Goal: Task Accomplishment & Management: Manage account settings

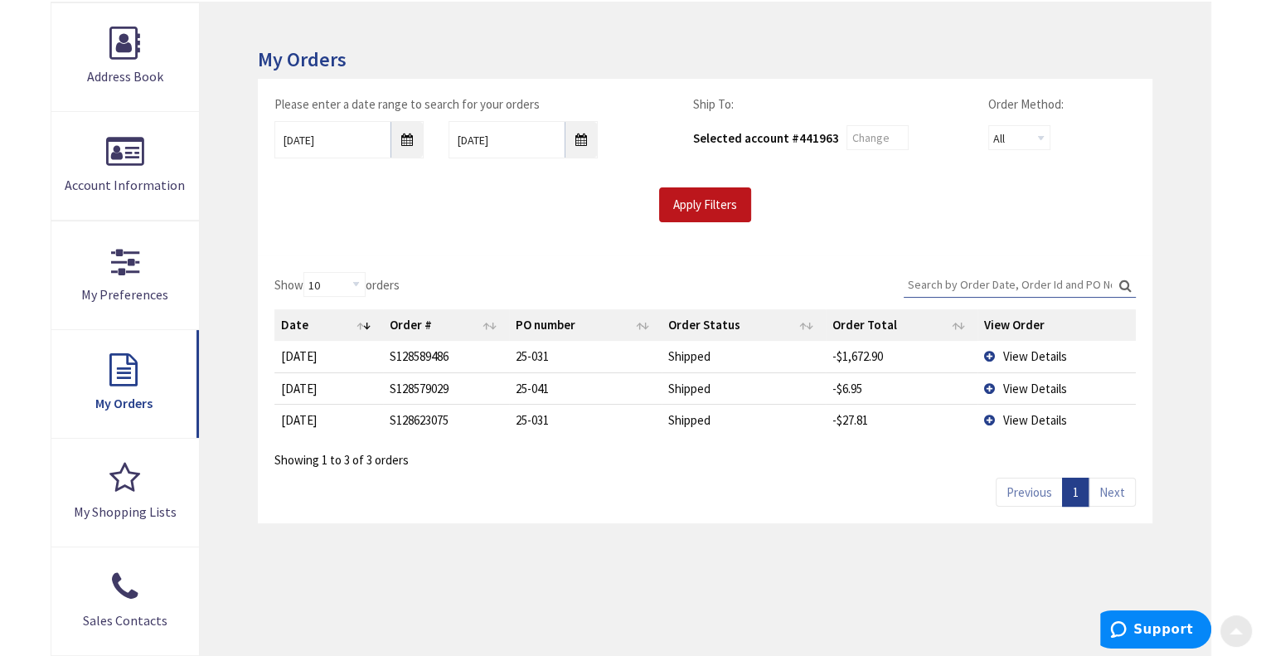
scroll to position [249, 0]
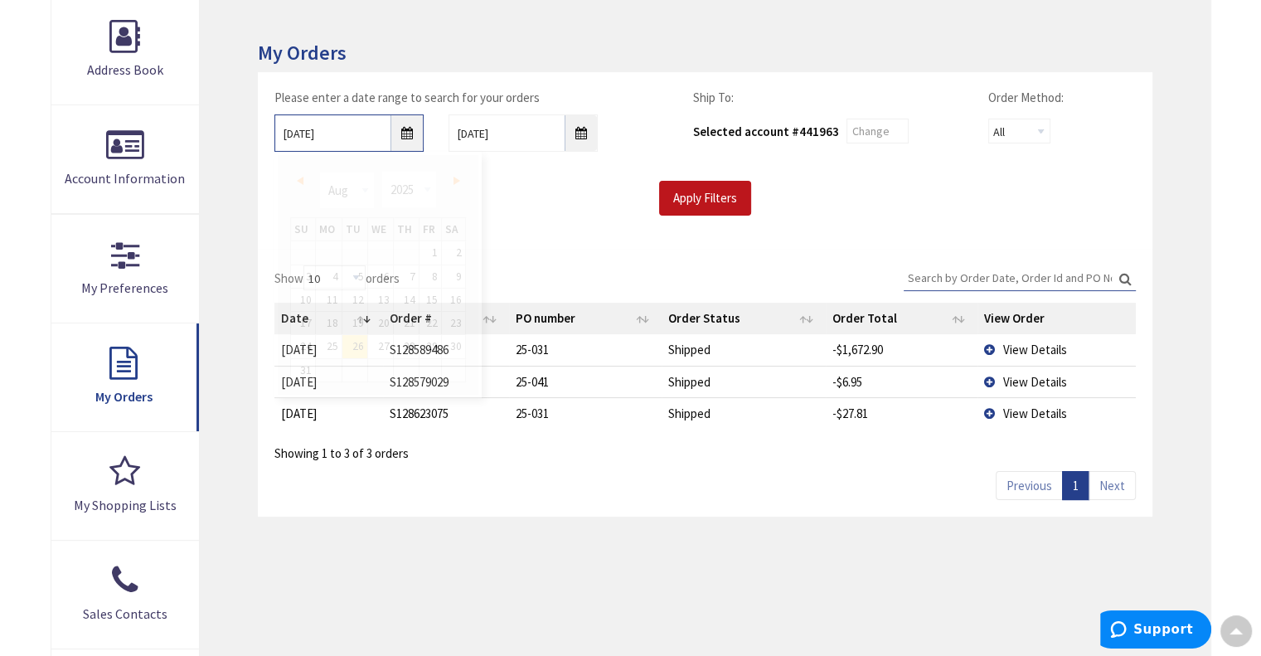
click at [410, 133] on input "[DATE]" at bounding box center [348, 132] width 149 height 37
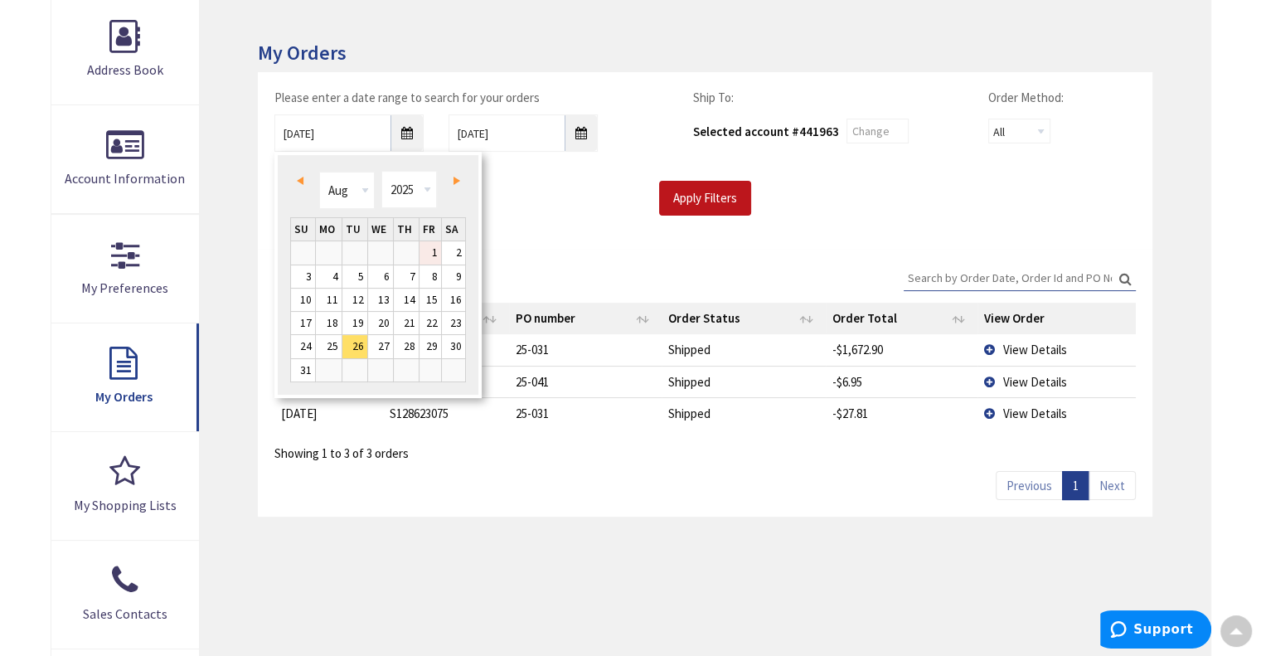
click at [436, 255] on link "1" at bounding box center [431, 252] width 22 height 22
type input "08/01/2025"
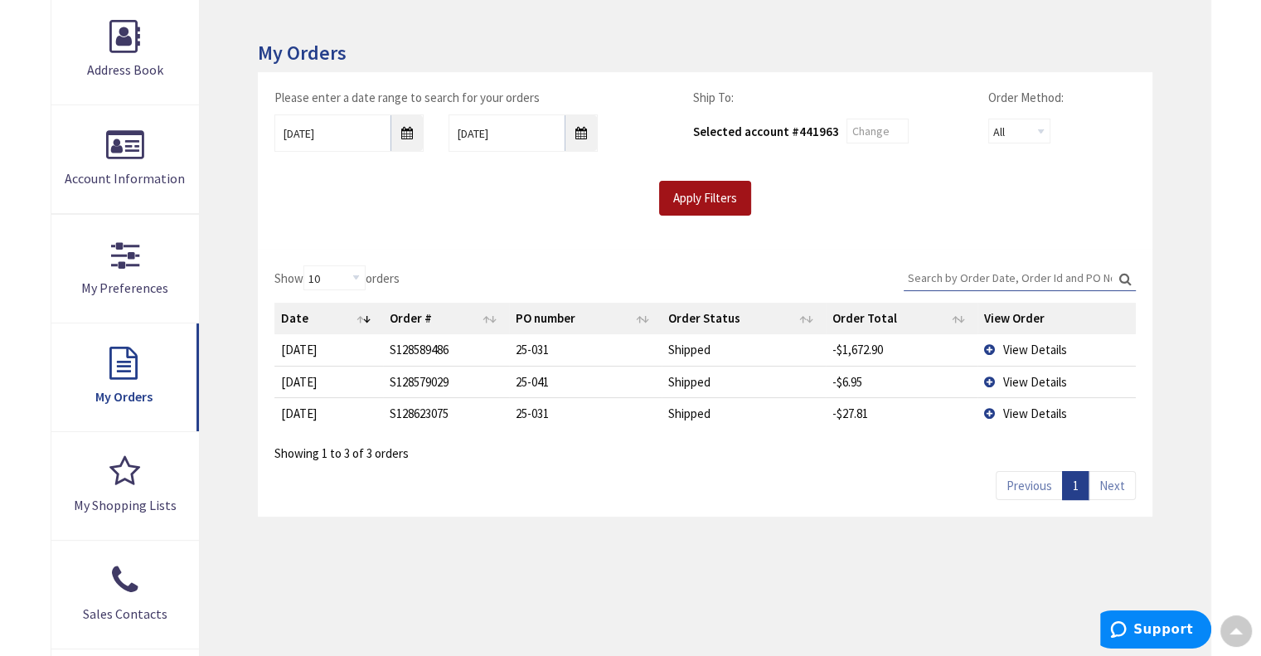
click at [703, 207] on input "Apply Filters" at bounding box center [705, 198] width 92 height 35
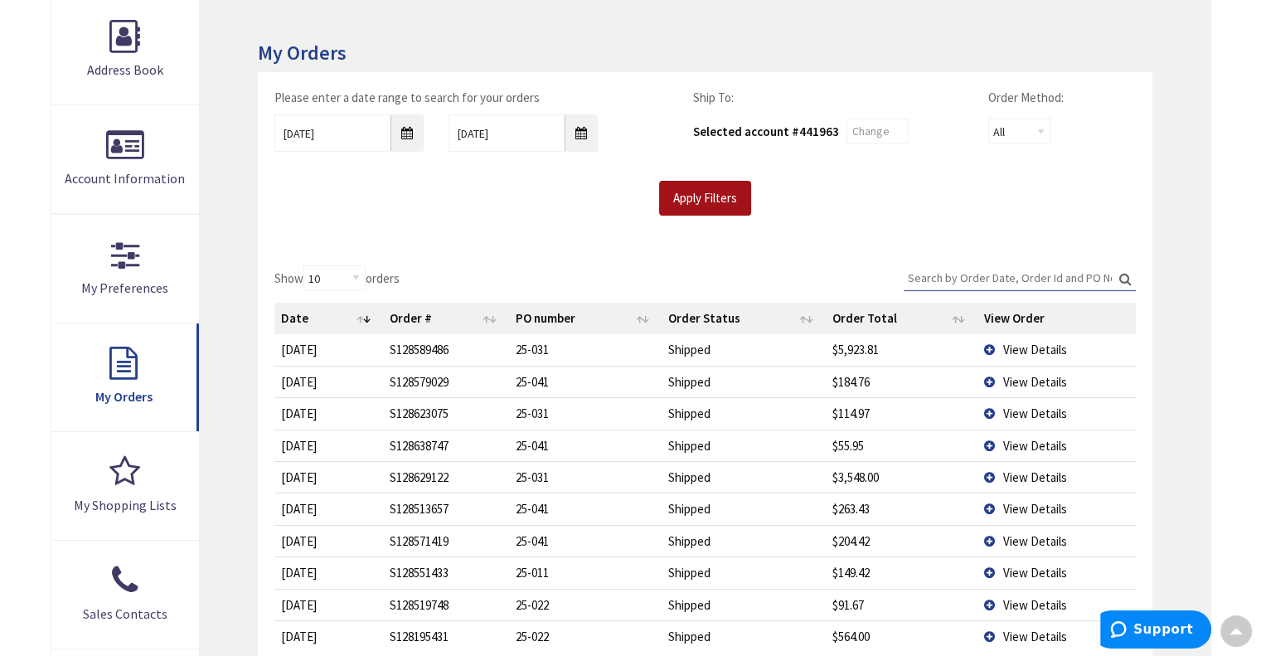
scroll to position [0, 0]
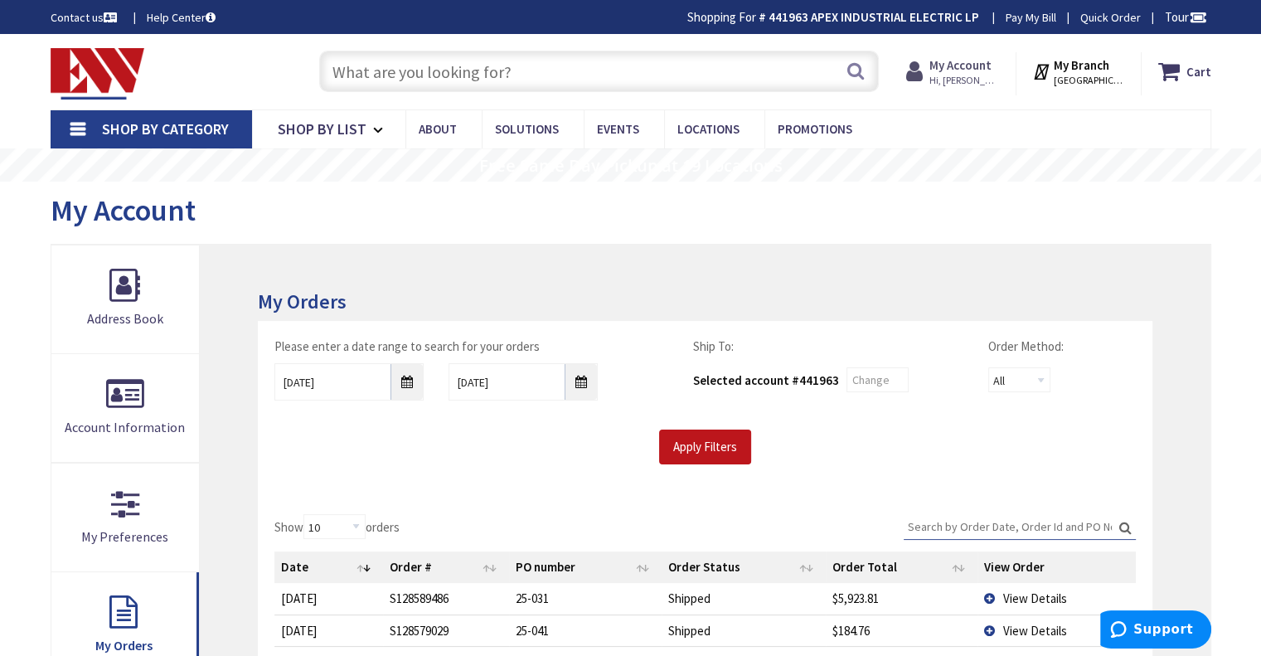
click at [991, 68] on strong "My Account" at bounding box center [960, 65] width 62 height 16
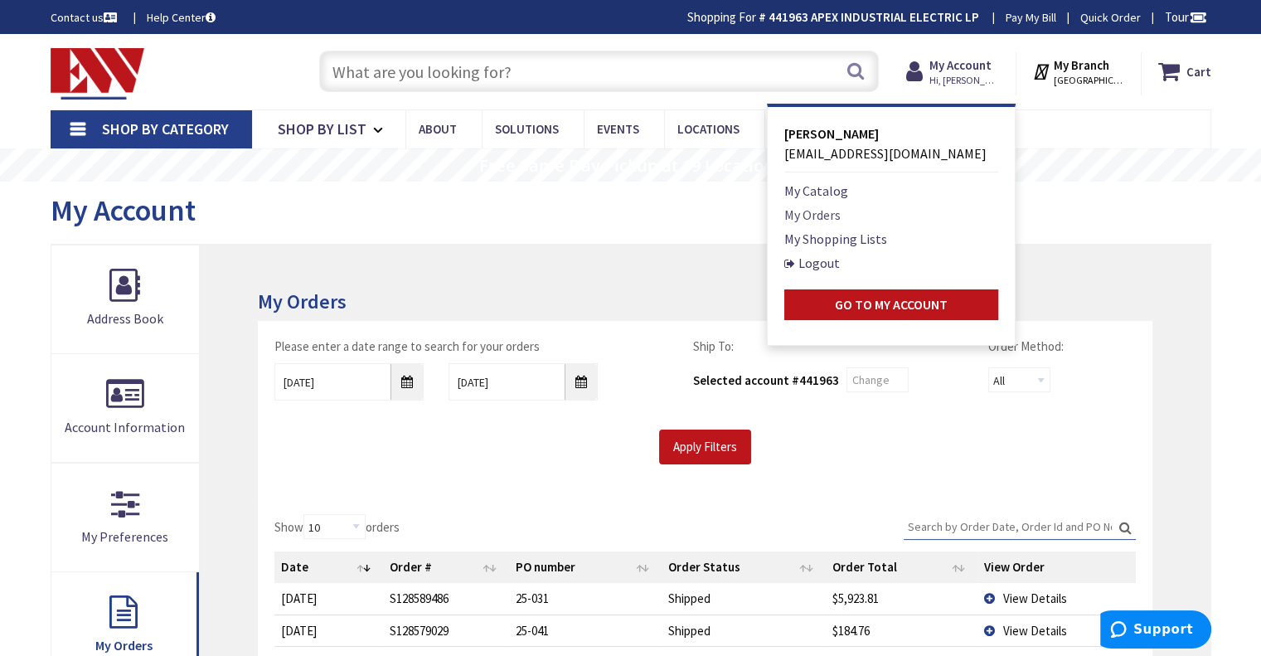
click at [841, 216] on link "My Orders" at bounding box center [812, 215] width 56 height 20
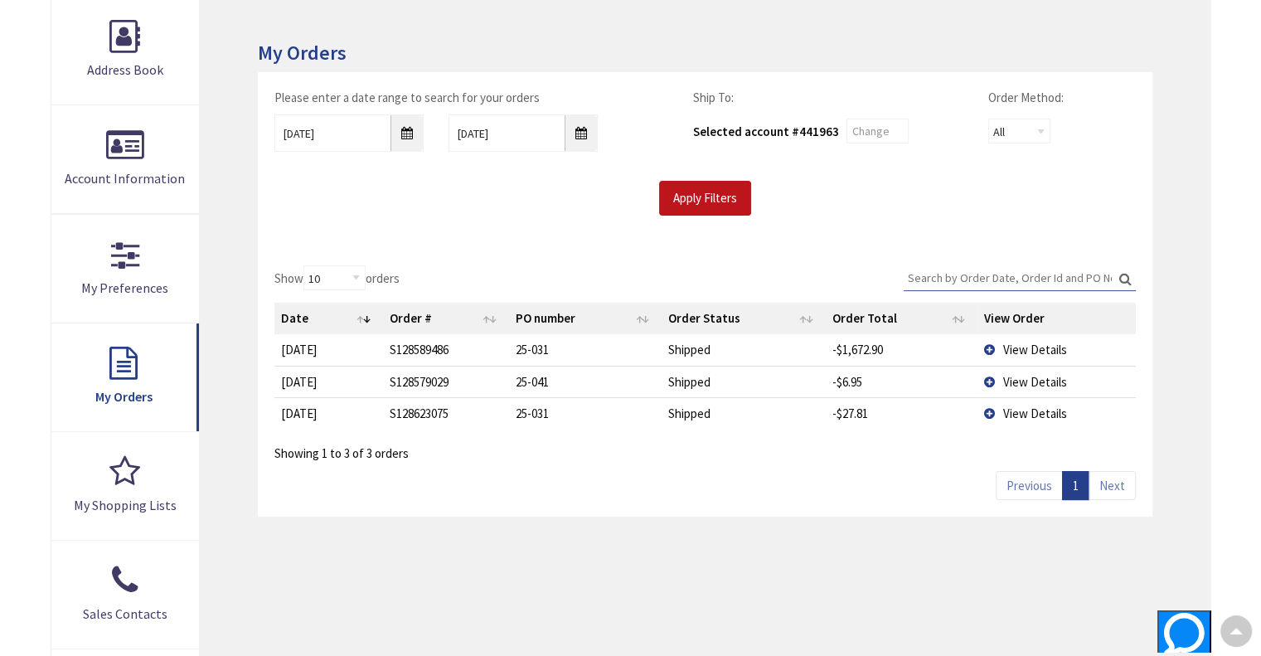
click at [1005, 347] on span "View Details" at bounding box center [1035, 350] width 64 height 16
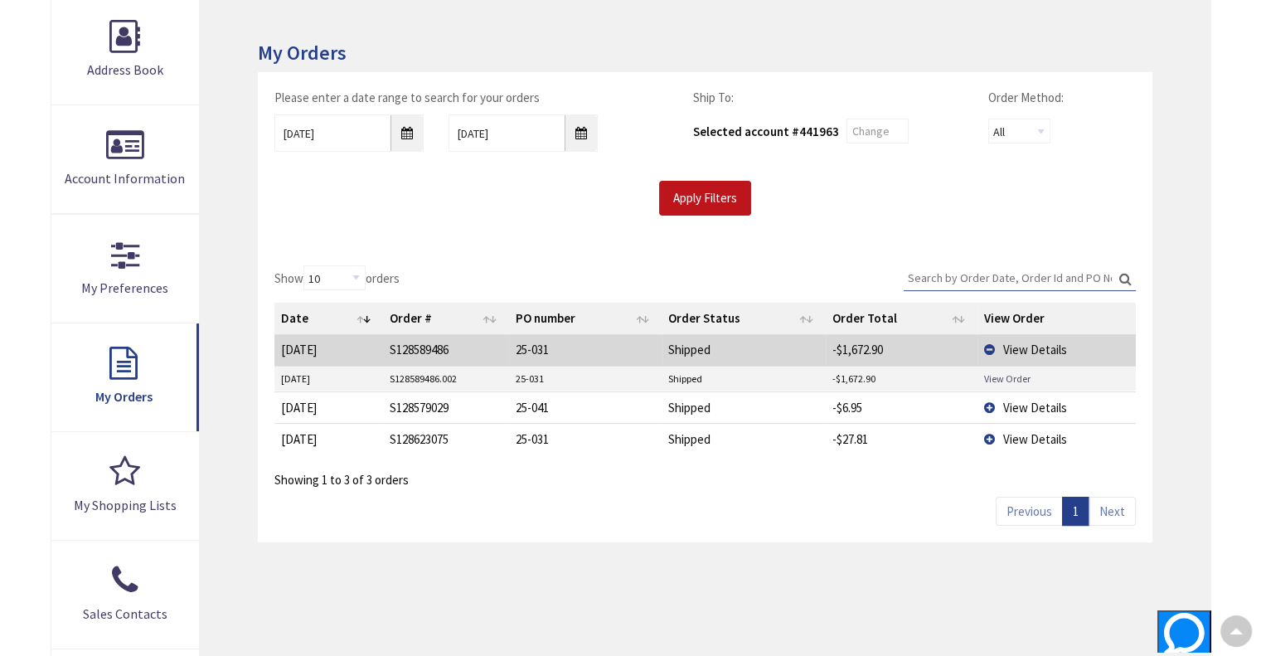
click at [998, 375] on link "View Order" at bounding box center [1007, 378] width 46 height 14
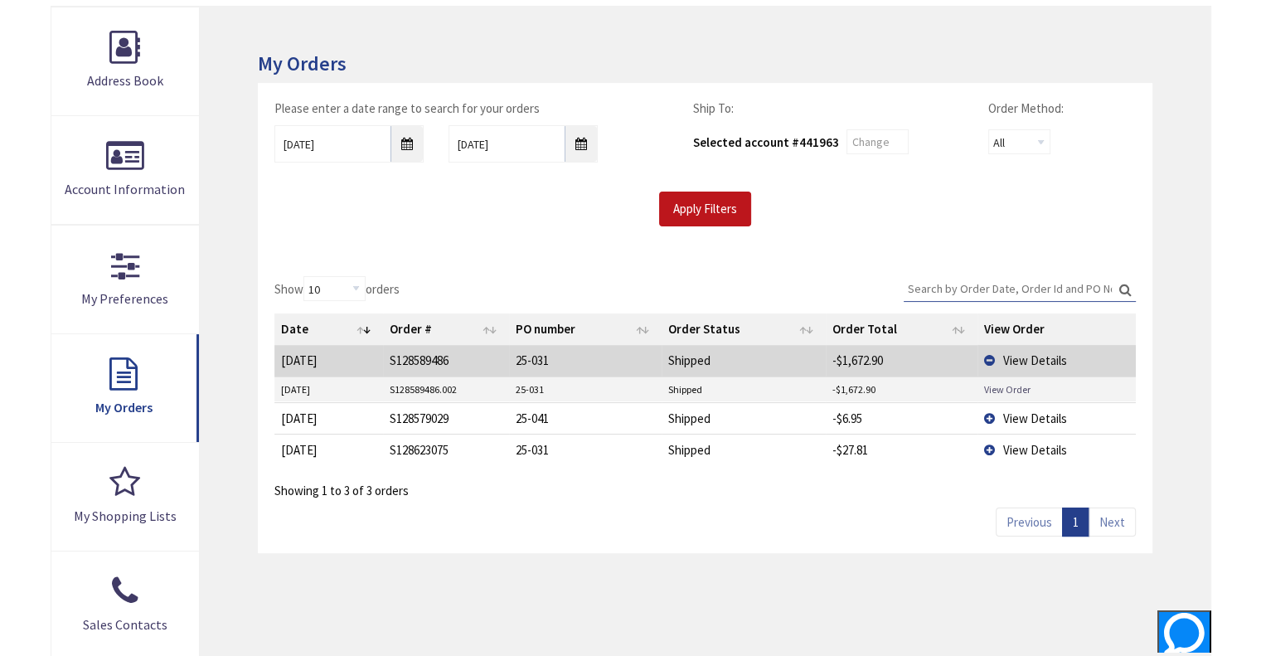
scroll to position [249, 0]
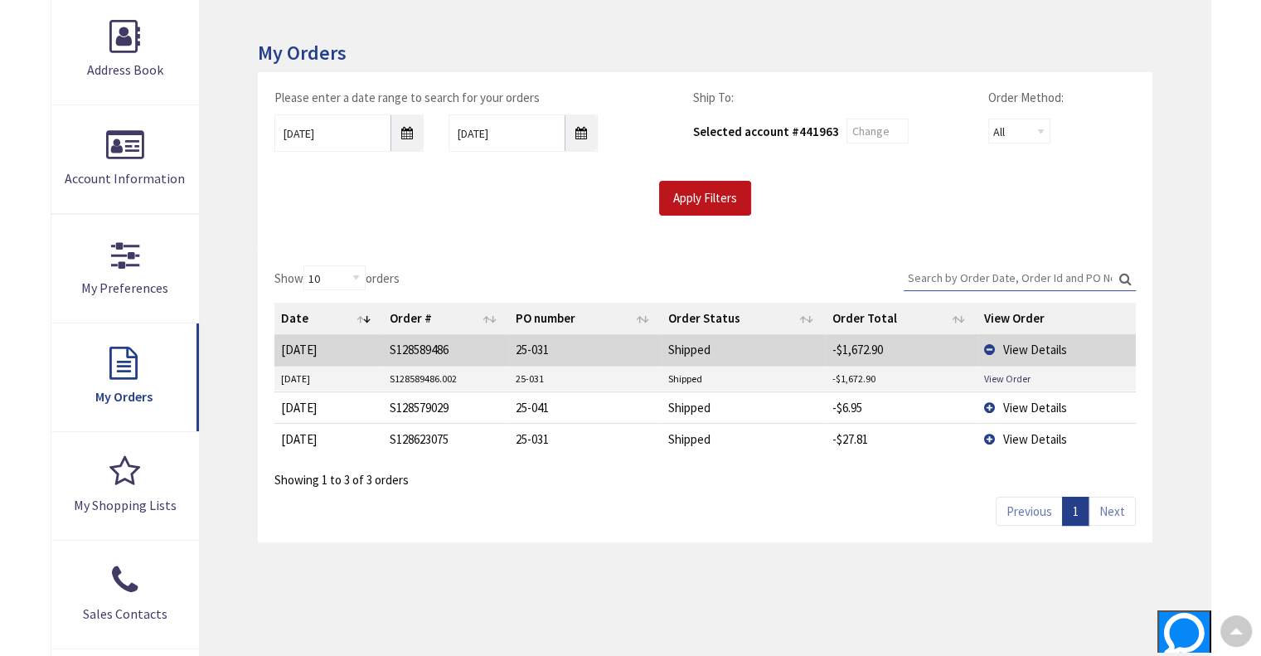
click at [1031, 348] on span "View Details" at bounding box center [1035, 350] width 64 height 16
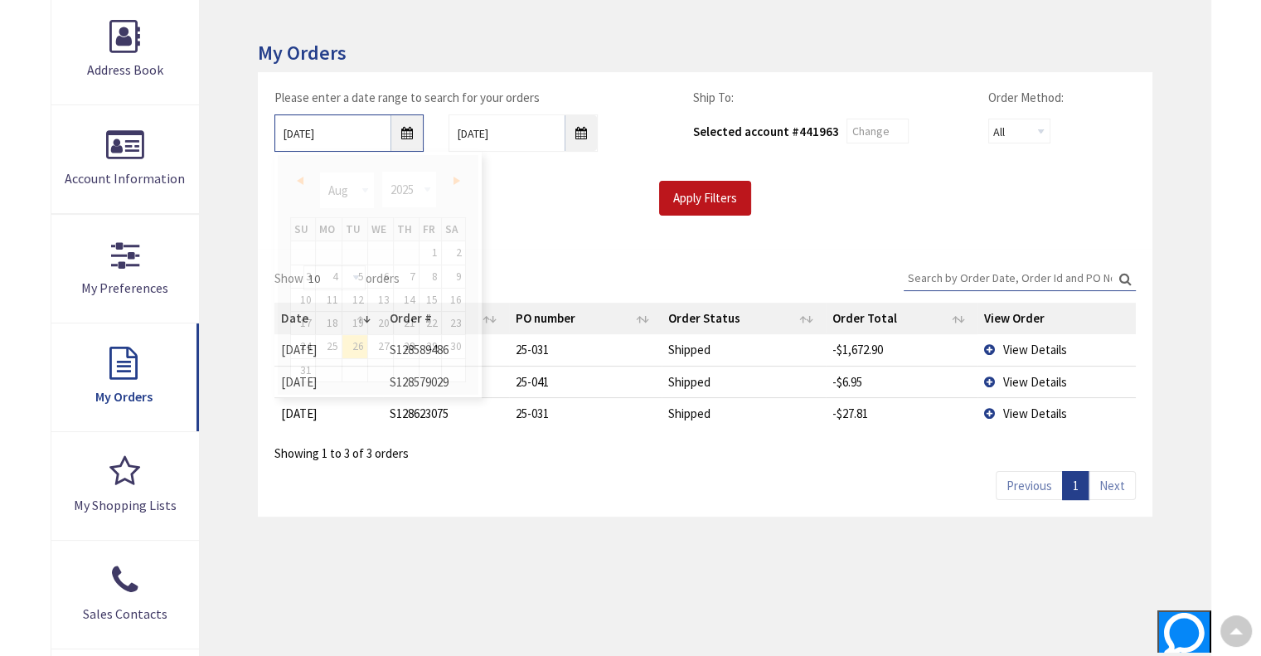
click at [410, 130] on input "8/26/2025" at bounding box center [348, 132] width 149 height 37
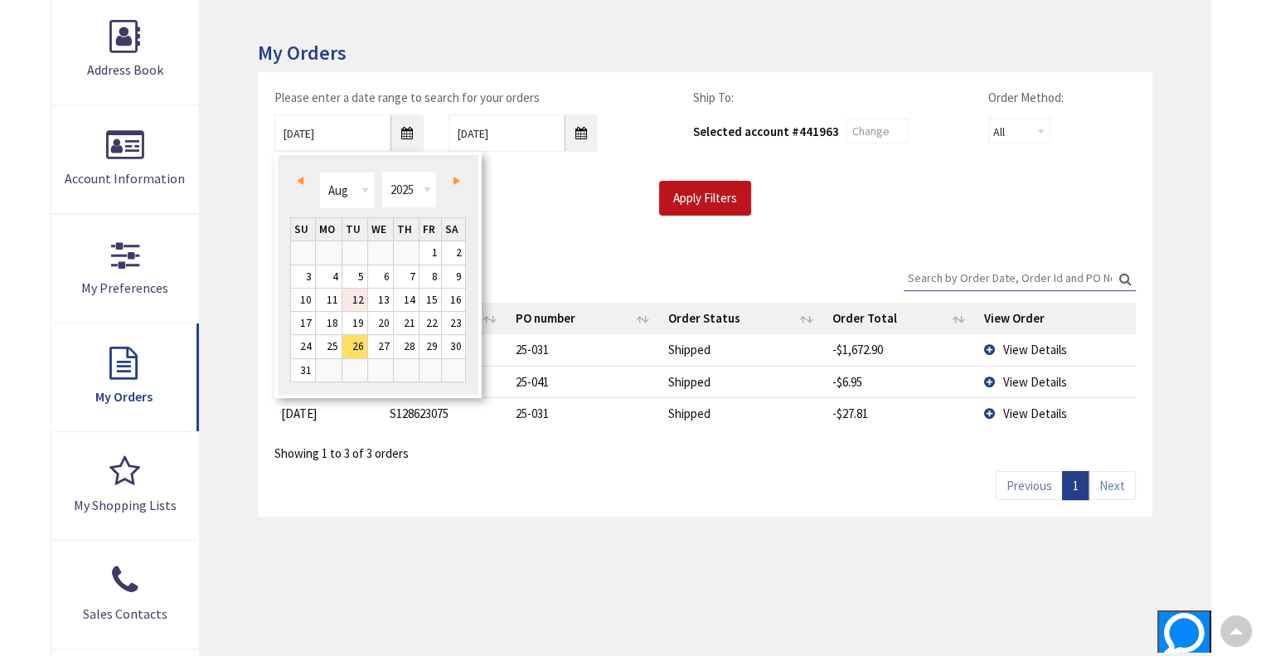
click at [361, 301] on link "12" at bounding box center [354, 300] width 25 height 22
type input "08/12/2025"
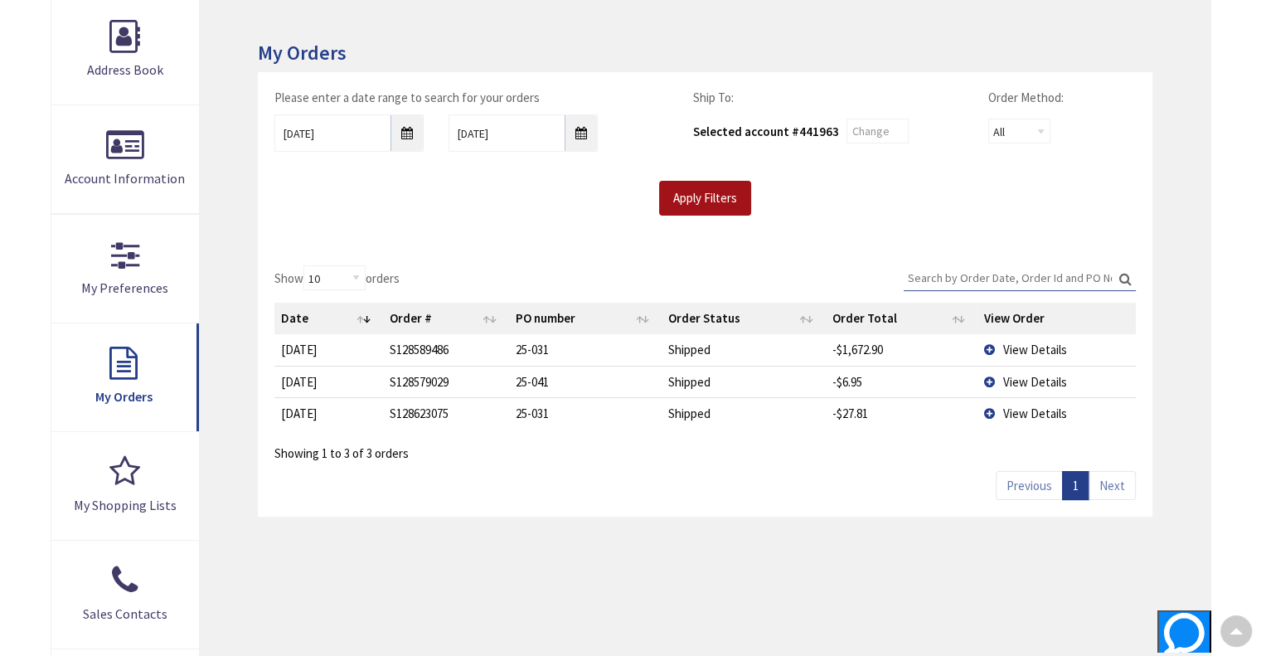
click at [693, 195] on input "Apply Filters" at bounding box center [705, 198] width 92 height 35
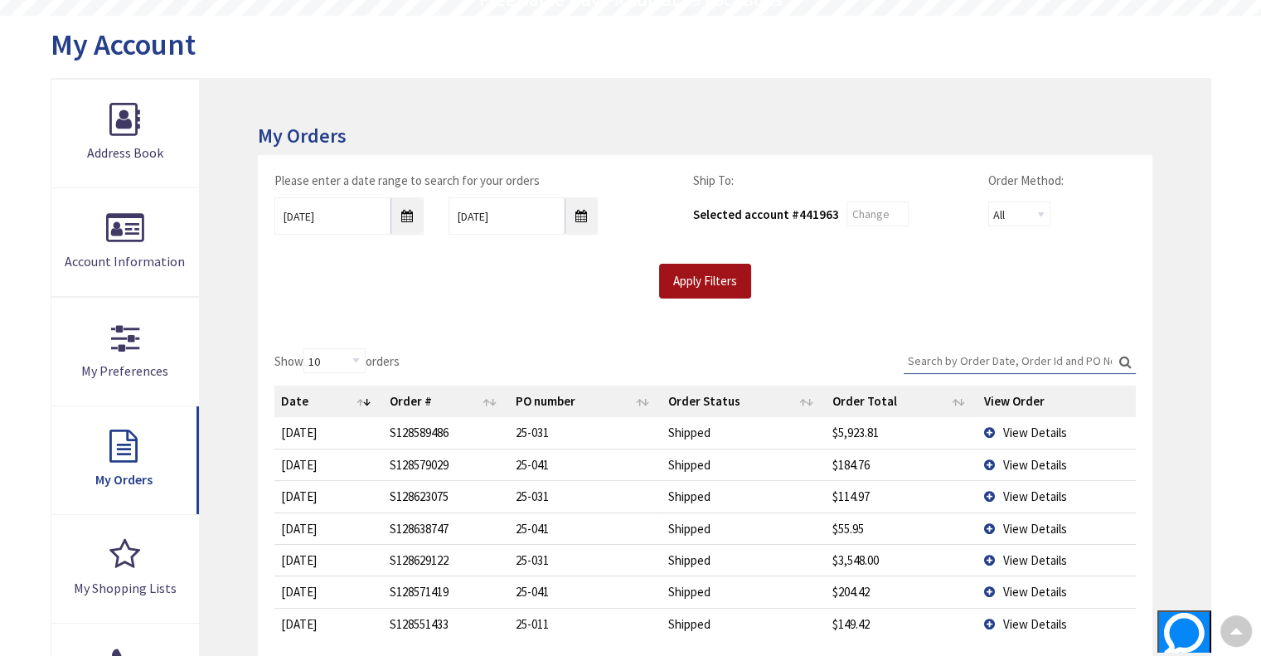
scroll to position [166, 0]
click at [1041, 214] on select "All Offline Online" at bounding box center [1019, 213] width 62 height 25
click at [919, 291] on div "Apply Filters" at bounding box center [705, 281] width 886 height 35
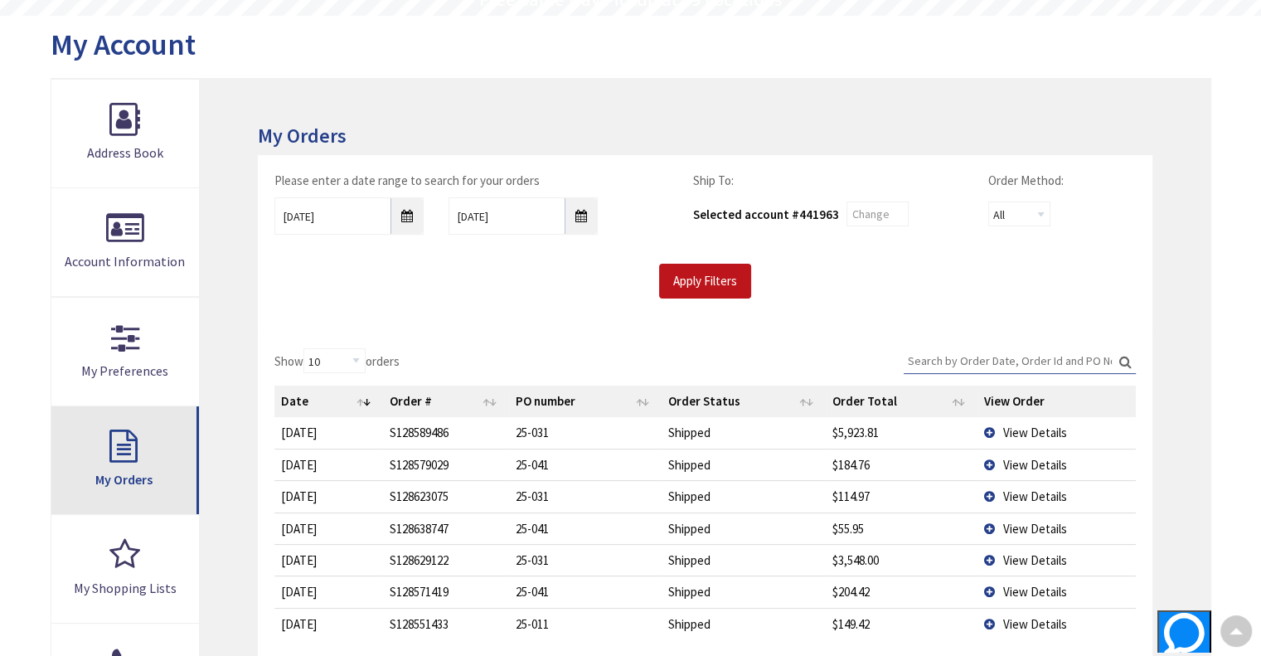
click at [145, 462] on link "My Orders" at bounding box center [125, 460] width 148 height 108
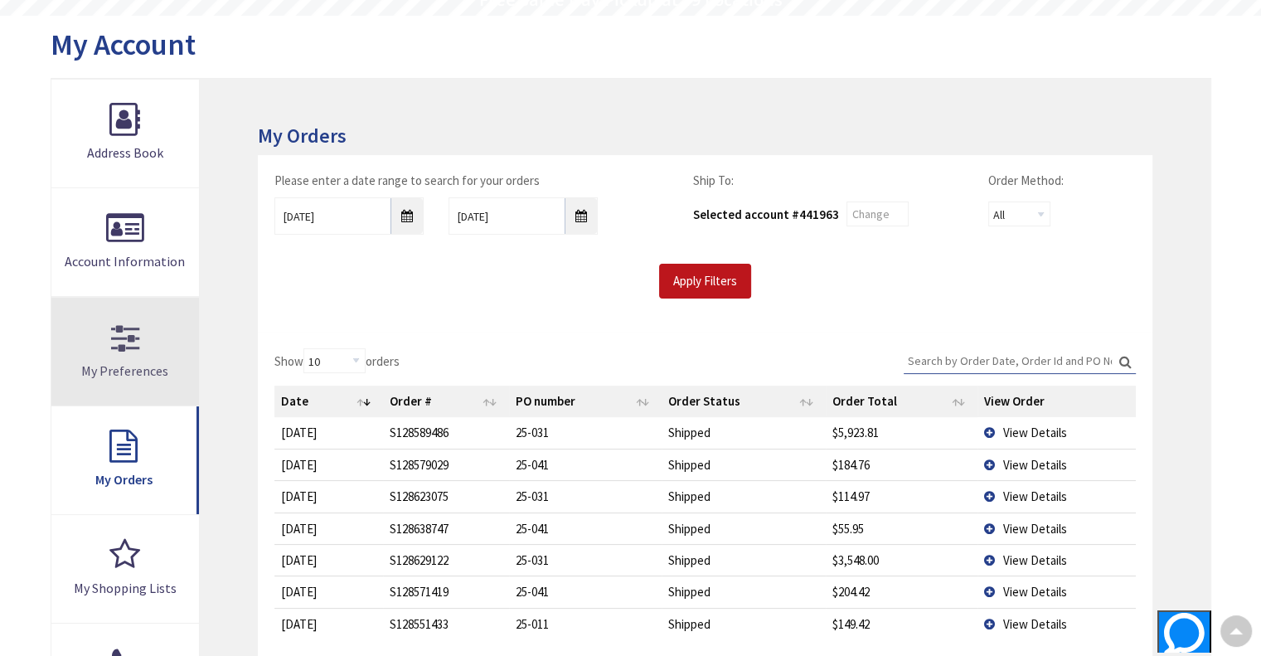
click at [116, 338] on link "My Preferences" at bounding box center [125, 352] width 148 height 108
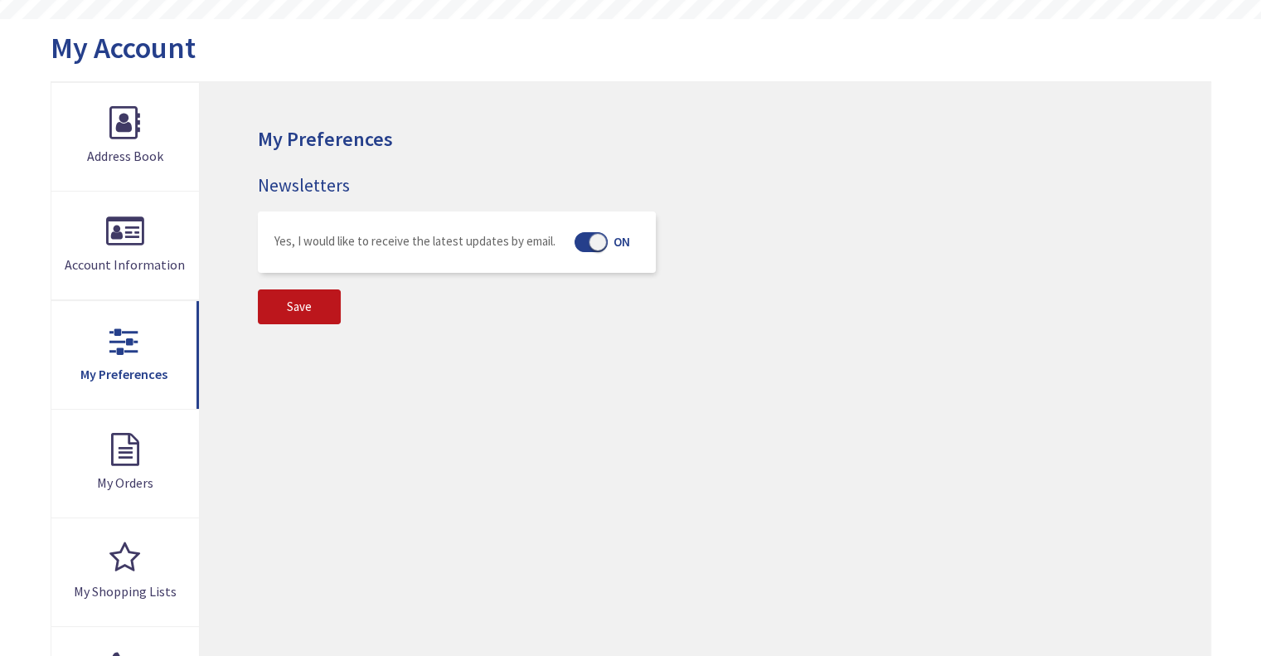
scroll to position [166, 0]
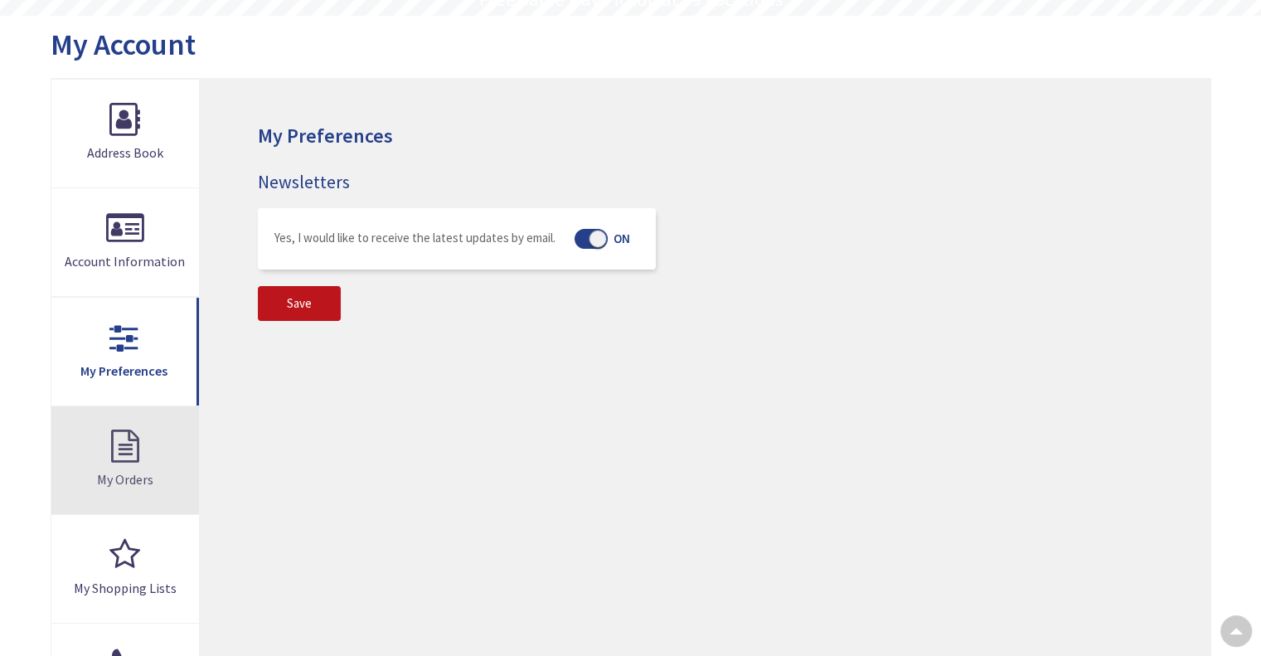
click at [119, 454] on link "My Orders" at bounding box center [125, 460] width 148 height 108
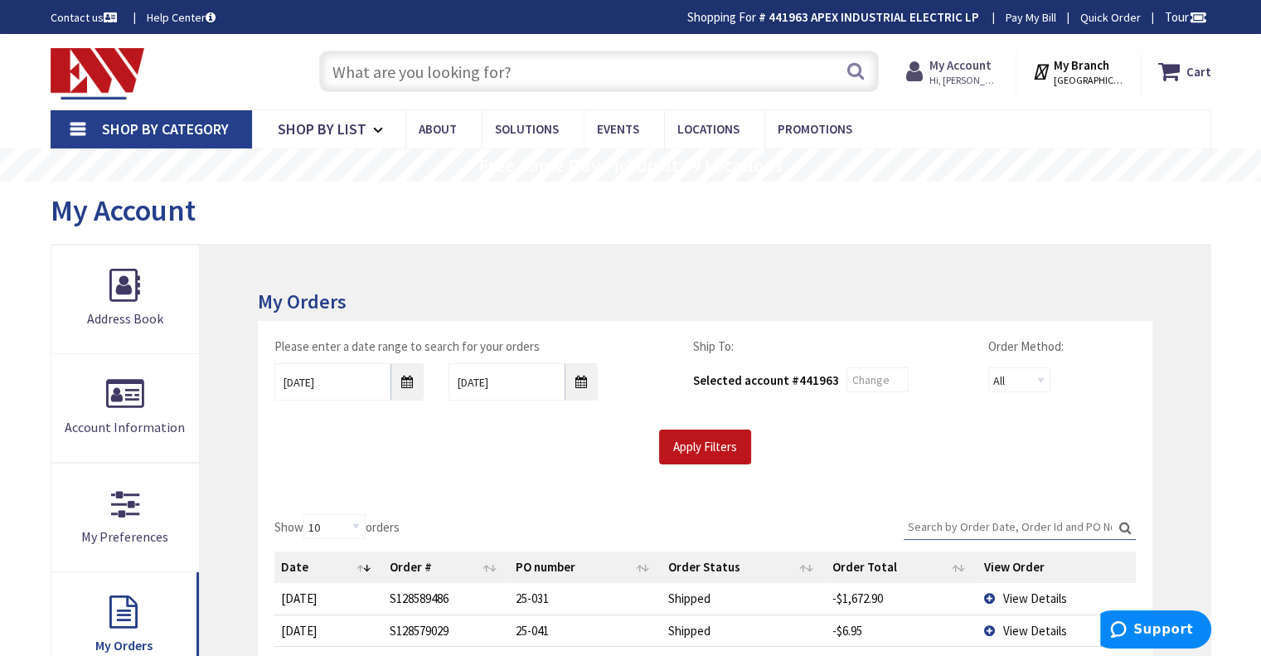
click at [992, 62] on strong "My Account" at bounding box center [960, 65] width 62 height 16
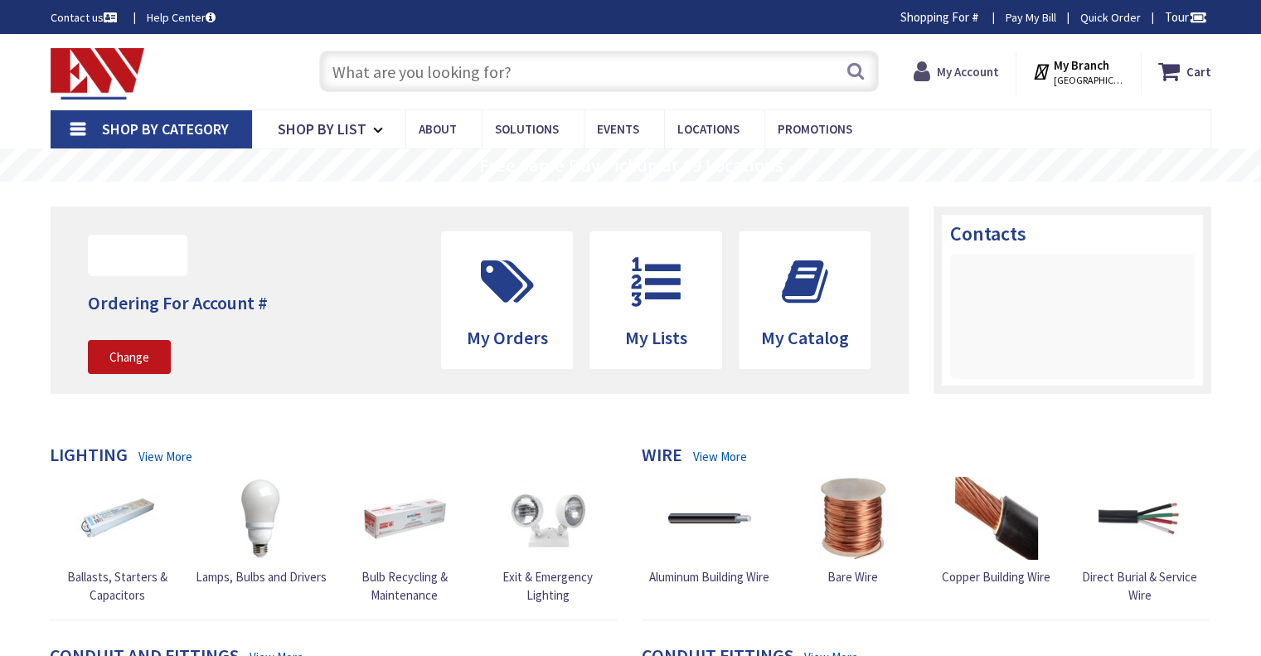
click at [985, 70] on strong "My Account" at bounding box center [968, 72] width 62 height 16
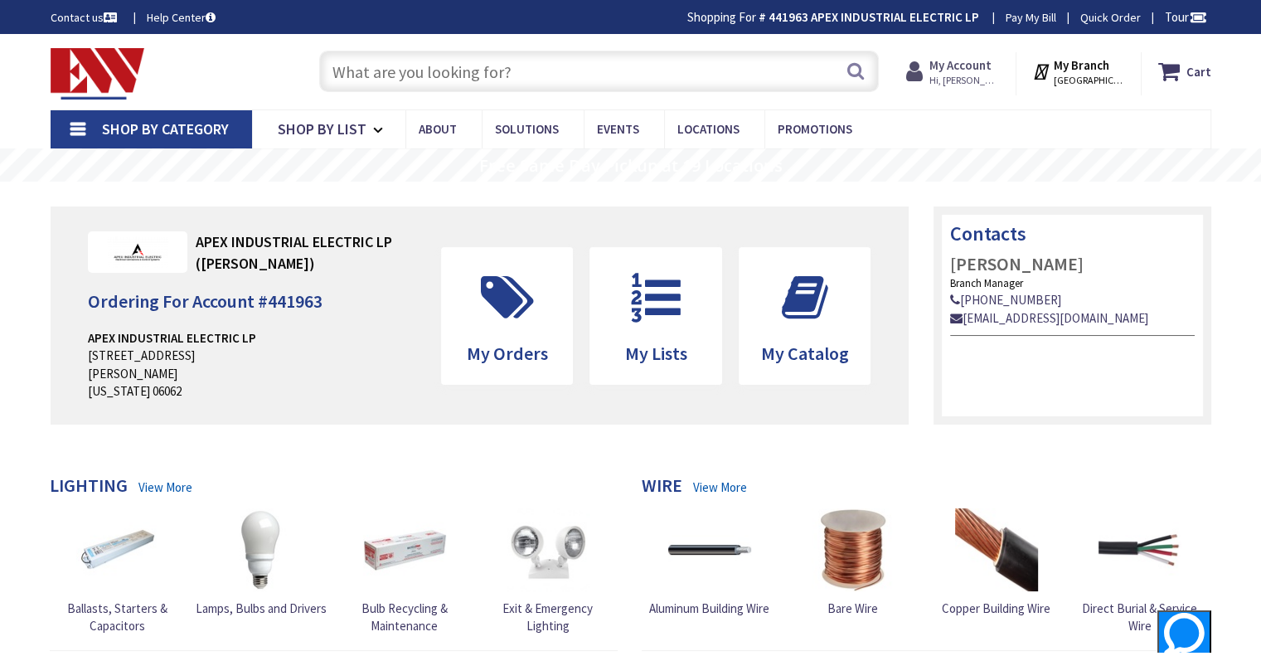
click at [986, 65] on strong "My Account" at bounding box center [960, 65] width 62 height 16
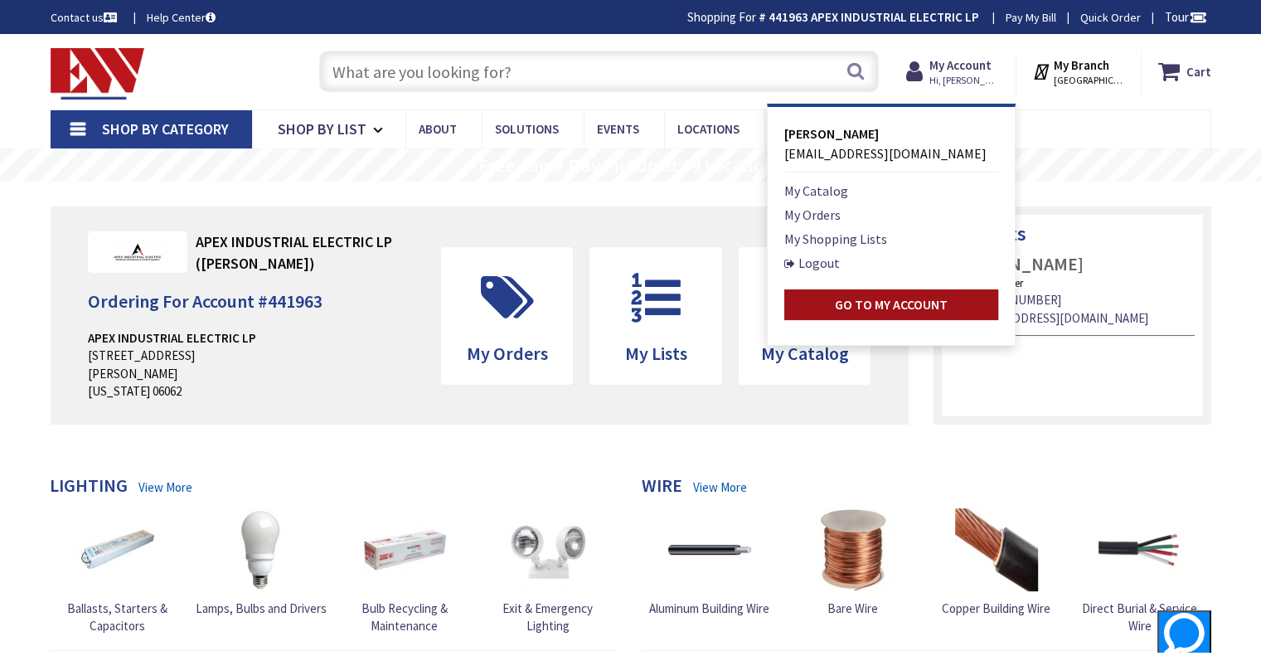
click at [909, 304] on strong "Go to My Account" at bounding box center [891, 304] width 113 height 17
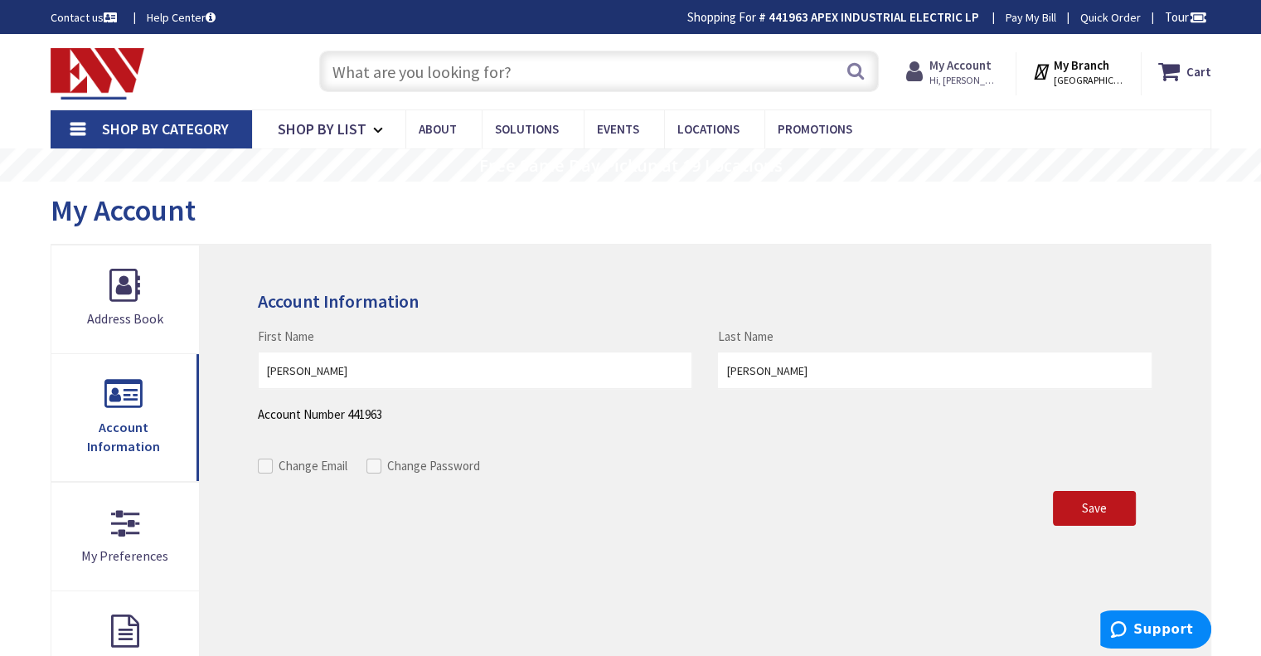
click at [992, 59] on strong "My Account" at bounding box center [960, 65] width 62 height 16
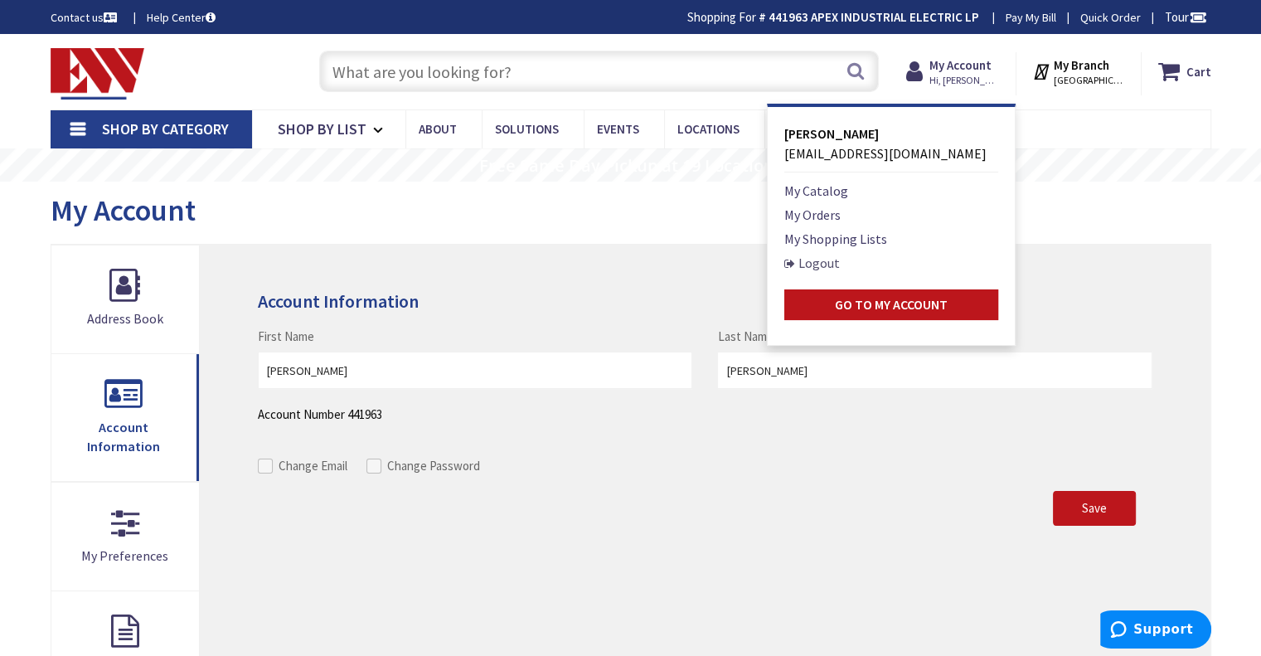
click at [840, 265] on link "Logout" at bounding box center [812, 263] width 56 height 20
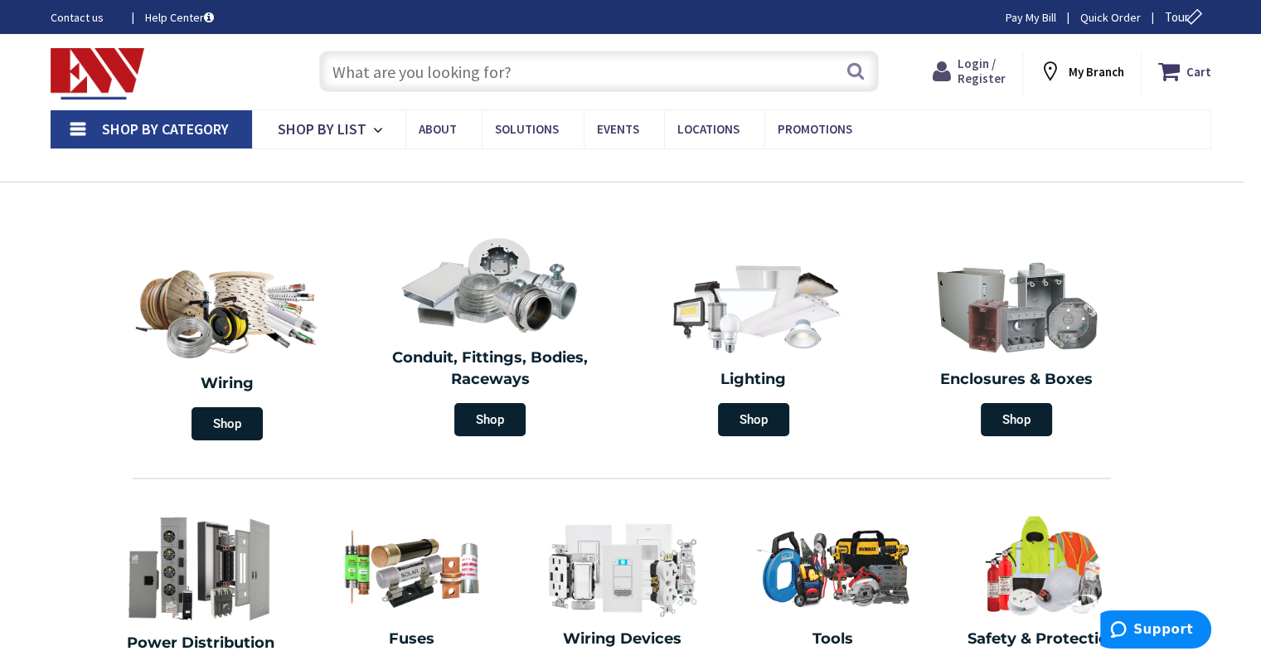
click at [992, 70] on span "Login / Register" at bounding box center [982, 71] width 48 height 31
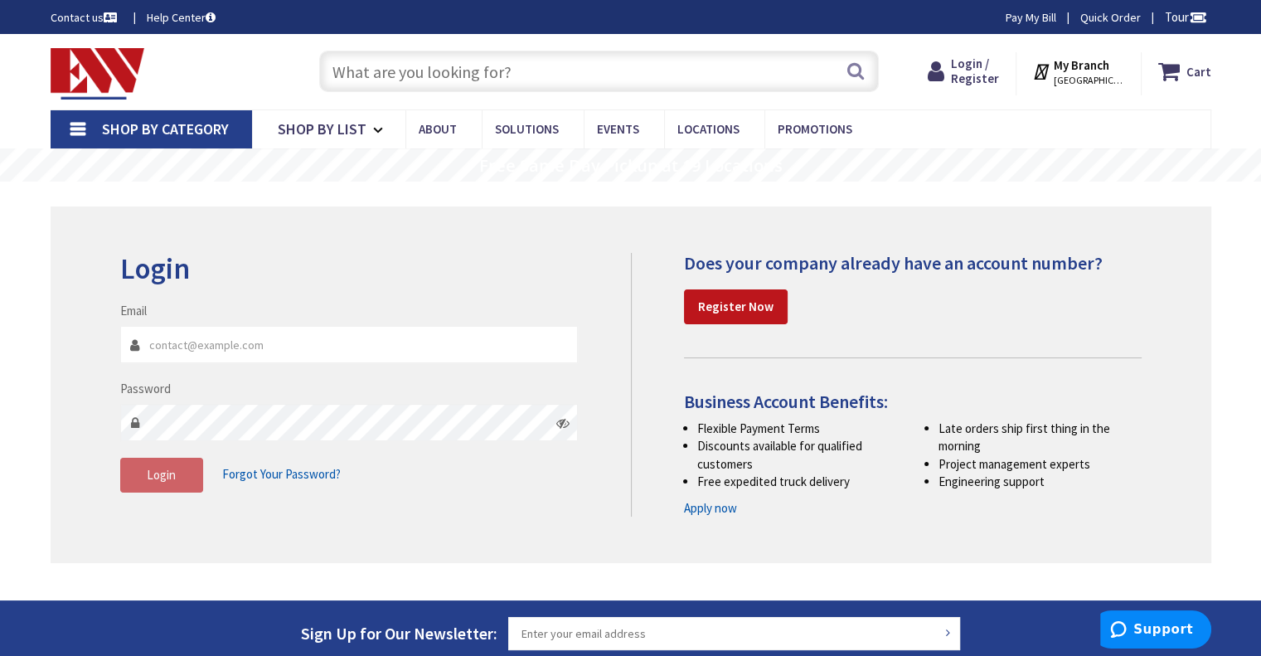
type input "[EMAIL_ADDRESS][DOMAIN_NAME]"
click at [566, 424] on icon at bounding box center [562, 422] width 13 height 13
click at [147, 467] on span "Login" at bounding box center [161, 475] width 29 height 16
